Goal: Check status

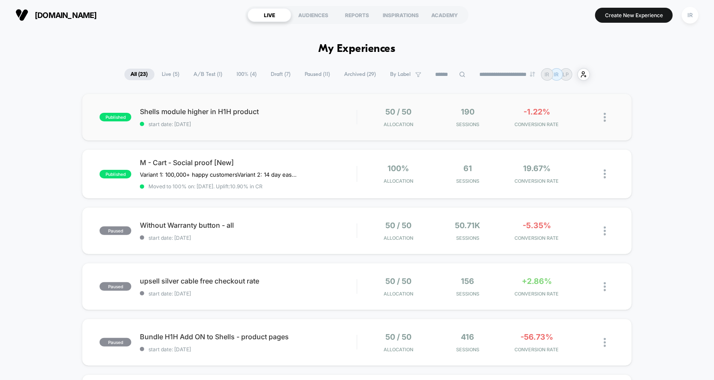
click at [368, 115] on div "50 / 50 Allocation" at bounding box center [398, 117] width 65 height 20
